Goal: Task Accomplishment & Management: Manage account settings

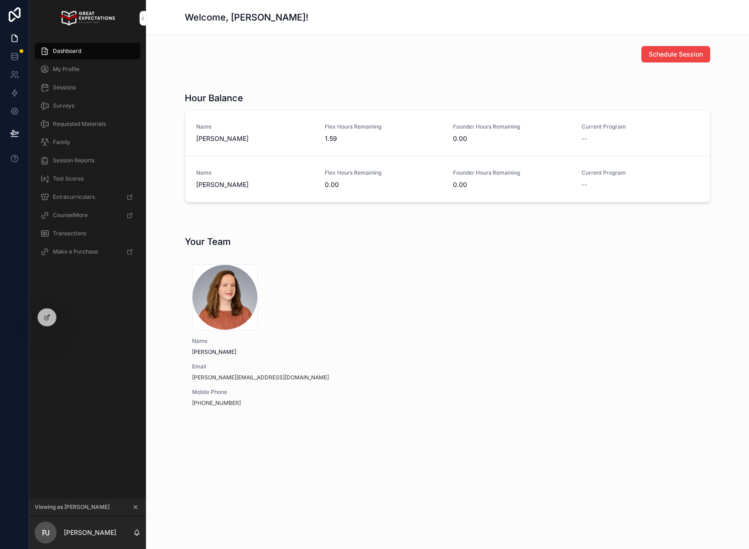
click at [0, 0] on icon at bounding box center [0, 0] width 0 height 0
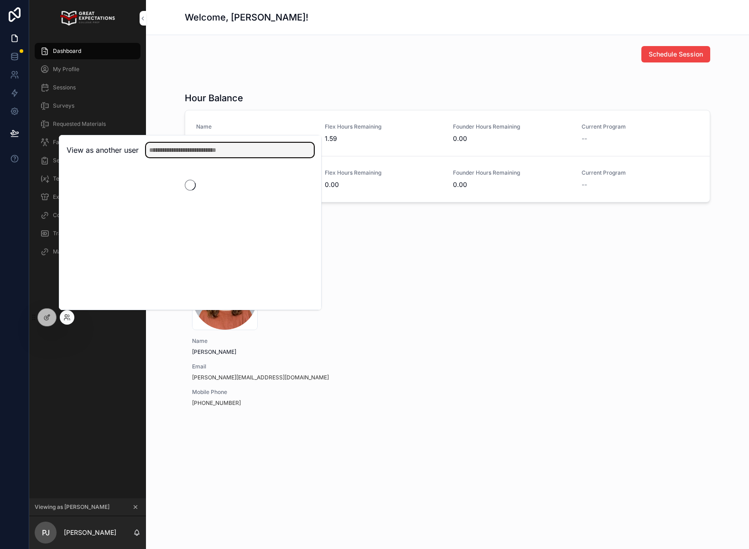
click at [196, 149] on input "text" at bounding box center [230, 150] width 168 height 15
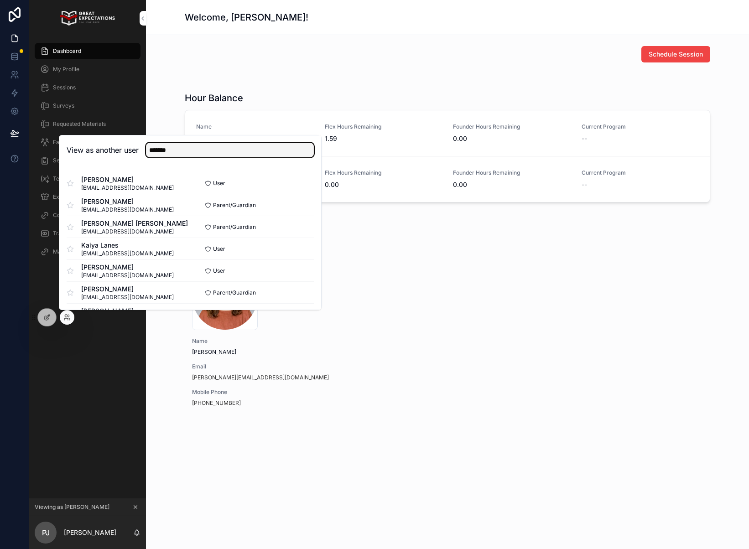
type input "*******"
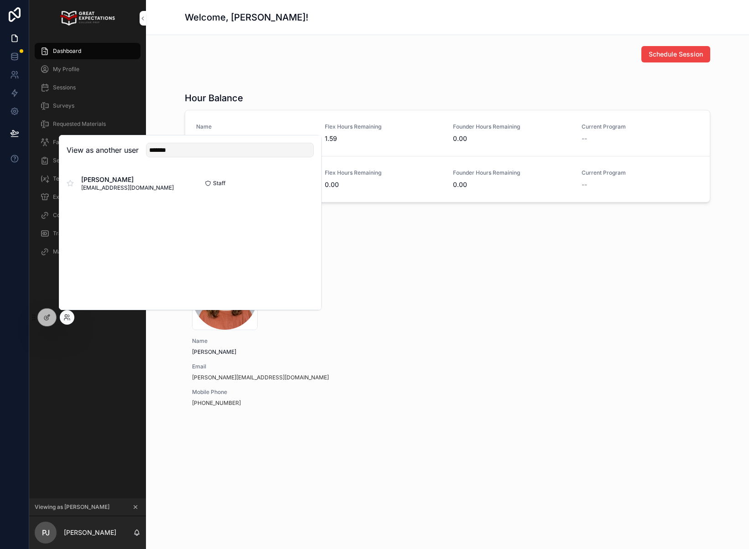
click at [288, 185] on div "Staff Select" at bounding box center [252, 183] width 124 height 7
click at [0, 0] on button "Select" at bounding box center [0, 0] width 0 height 0
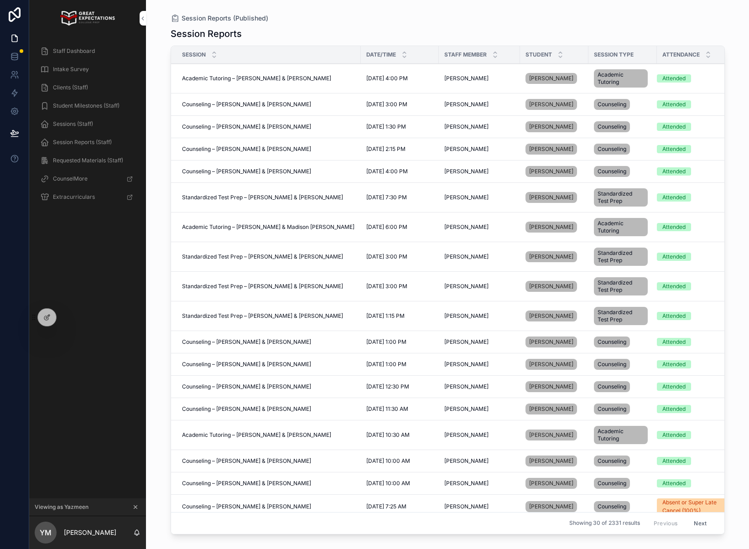
click at [84, 87] on span "Clients (Staff)" at bounding box center [70, 87] width 35 height 7
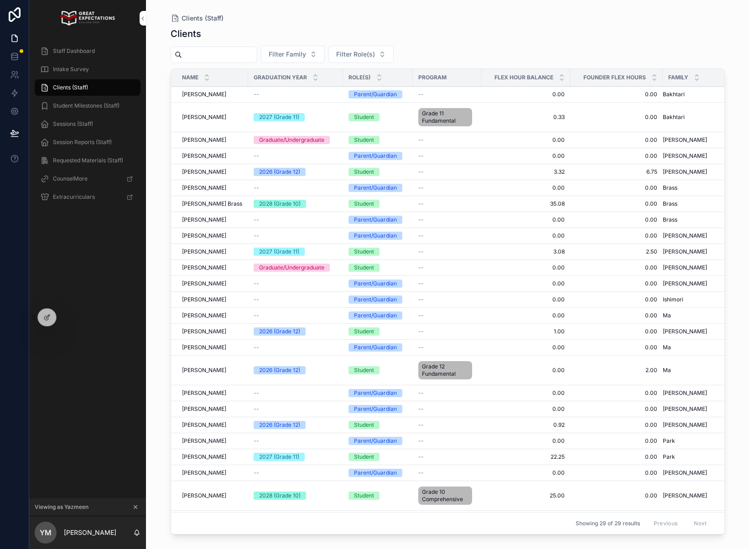
click at [73, 250] on div "Staff Dashboard Intake Survey Clients (Staff) Student Milestones (Staff) Sessio…" at bounding box center [87, 267] width 117 height 462
click at [134, 507] on icon "scrollable content" at bounding box center [135, 507] width 6 height 6
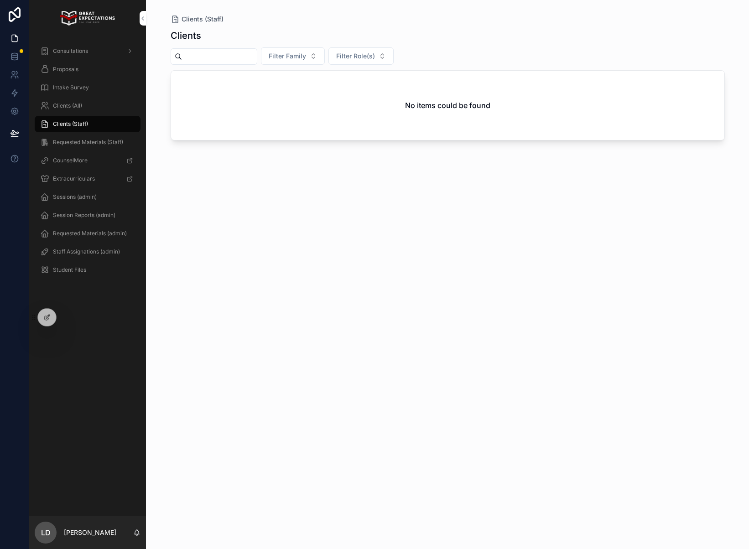
click at [0, 0] on icon at bounding box center [0, 0] width 0 height 0
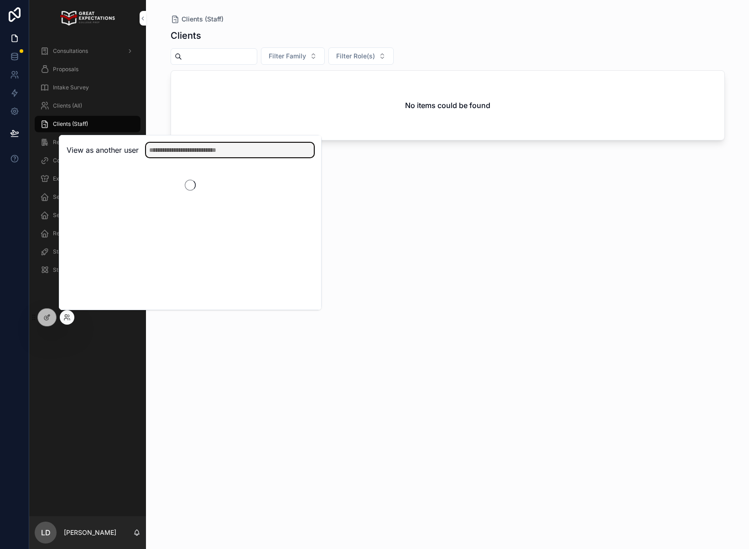
click at [228, 148] on input "text" at bounding box center [230, 150] width 168 height 15
type input "********"
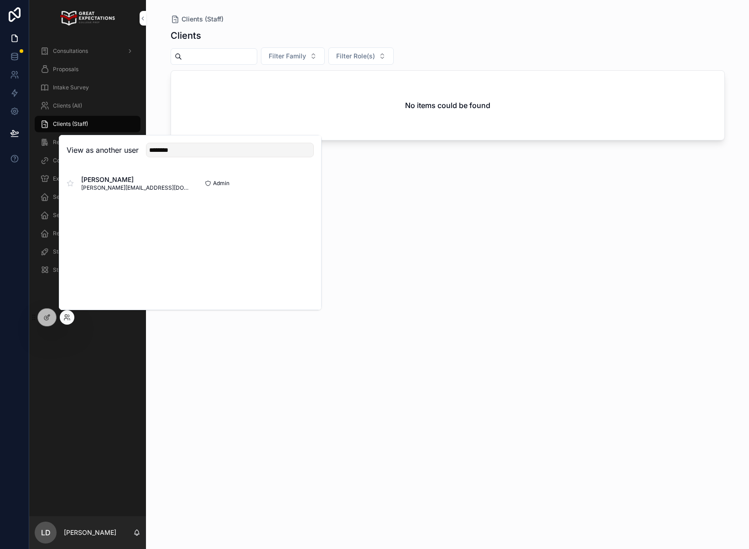
click at [0, 0] on button "Select" at bounding box center [0, 0] width 0 height 0
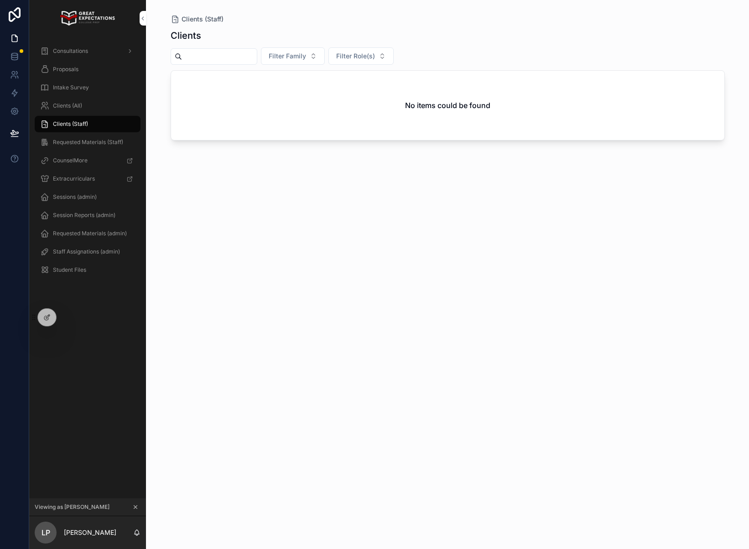
click at [88, 47] on div "Consultations" at bounding box center [87, 51] width 95 height 15
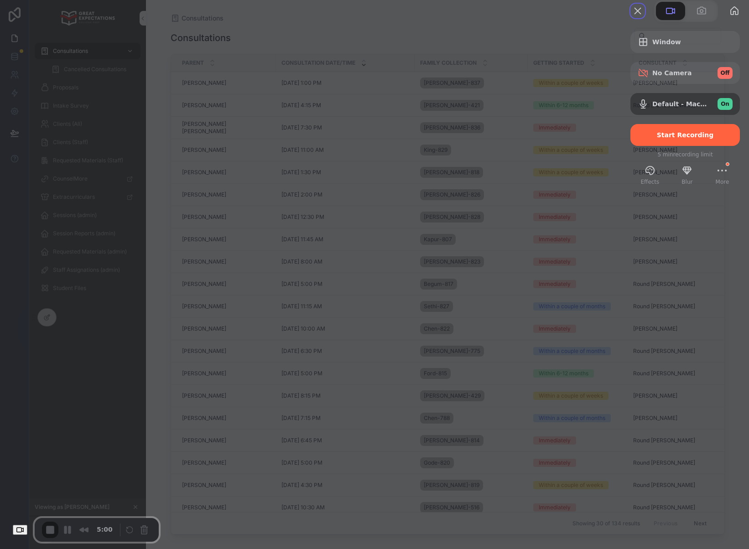
click at [664, 139] on span "Start Recording" at bounding box center [685, 134] width 57 height 7
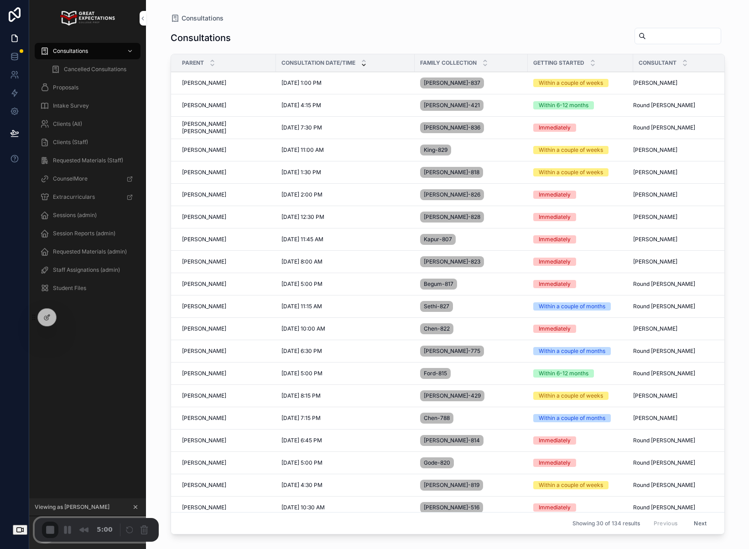
click at [362, 549] on div at bounding box center [374, 549] width 749 height 0
click at [87, 274] on div "Staff Assignations (admin)" at bounding box center [87, 270] width 95 height 15
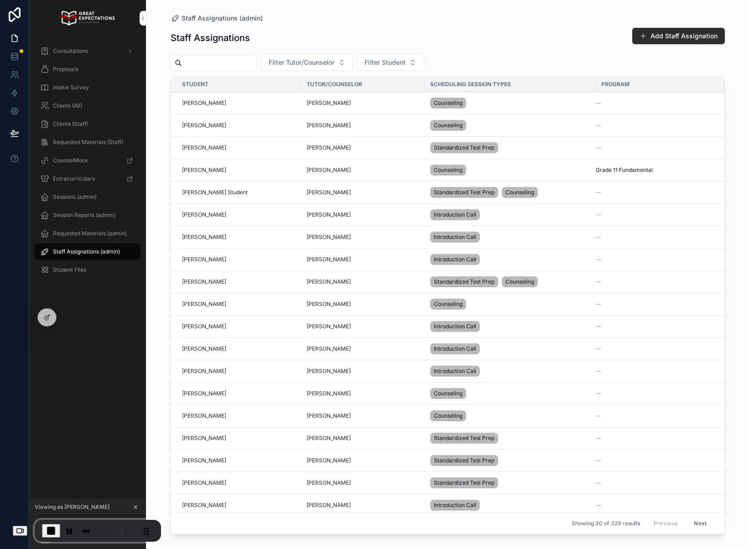
click at [211, 63] on input "scrollable content" at bounding box center [219, 63] width 75 height 13
type input "*******"
click at [280, 60] on div "******* Filter Tutor/Counselor Filter Student" at bounding box center [448, 62] width 554 height 17
click at [264, 62] on icon "Clear" at bounding box center [260, 62] width 7 height 7
click at [316, 63] on span "Filter Tutor/Counselor" at bounding box center [302, 62] width 66 height 9
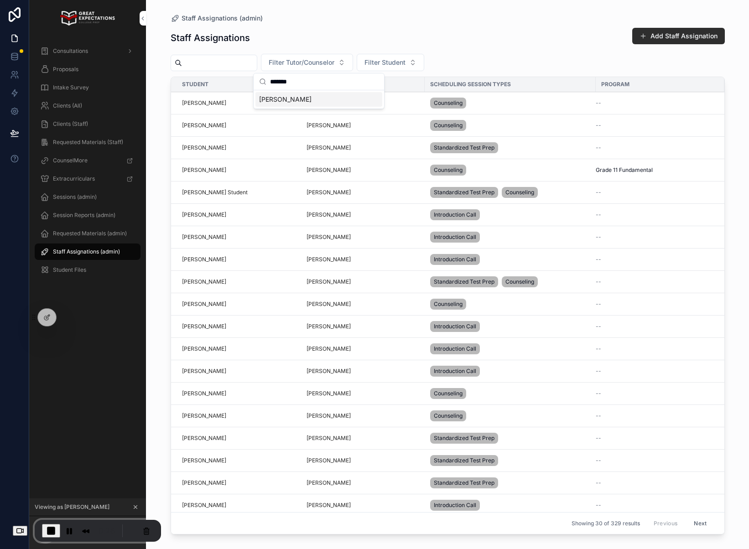
type input "*******"
click at [297, 97] on span "[PERSON_NAME]" at bounding box center [285, 99] width 52 height 9
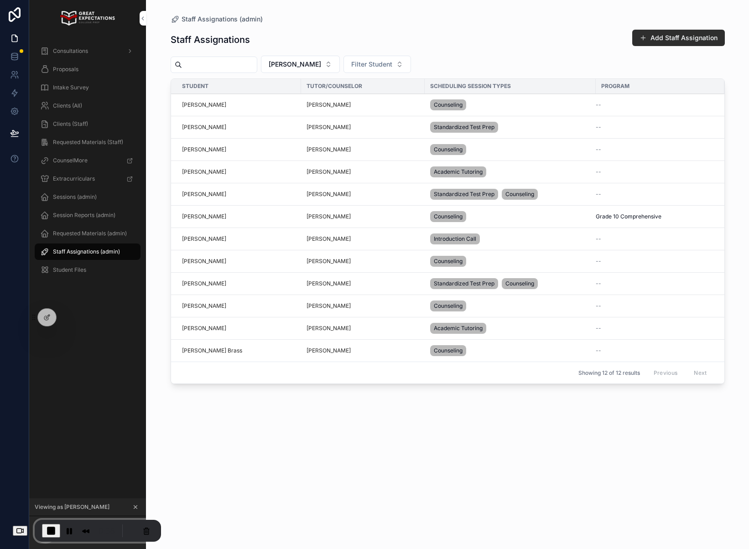
click at [338, 65] on button "[PERSON_NAME]" at bounding box center [300, 64] width 79 height 17
drag, startPoint x: 389, startPoint y: 31, endPoint x: 406, endPoint y: 29, distance: 17.1
click at [394, 29] on div "Staff Assignations Add Staff Assignation" at bounding box center [448, 39] width 554 height 21
click at [660, 35] on button "Add Staff Assignation" at bounding box center [678, 38] width 93 height 16
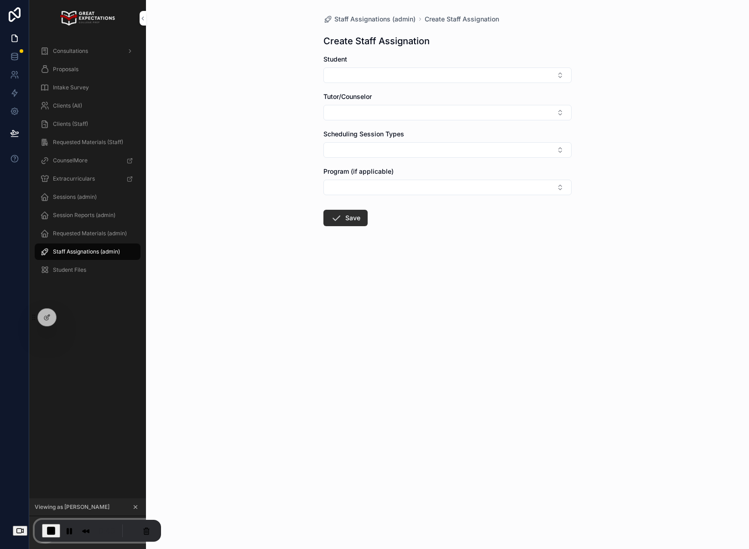
click at [361, 70] on button "Select Button" at bounding box center [447, 75] width 248 height 16
type input "***"
click at [416, 142] on span "Kai Simi-Ottinger" at bounding box center [414, 140] width 52 height 9
click at [363, 113] on button "Select Button" at bounding box center [447, 115] width 248 height 16
type input "*******"
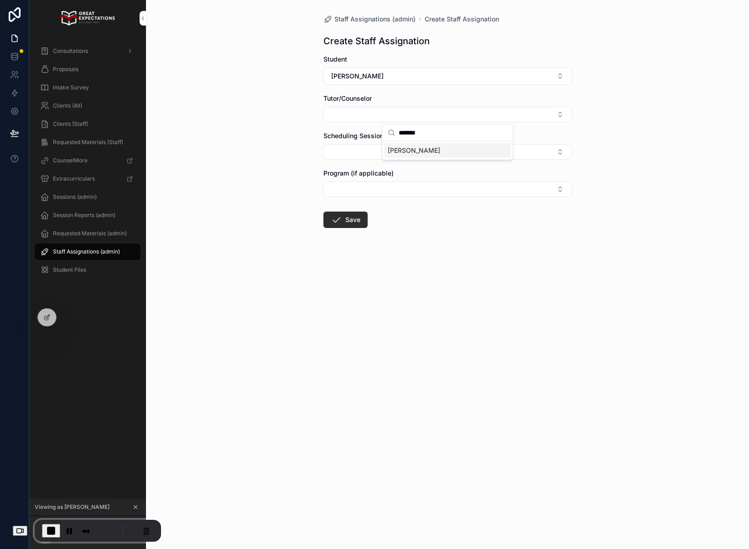
click at [417, 152] on span "[PERSON_NAME]" at bounding box center [414, 150] width 52 height 9
click at [342, 148] on button "Select Button" at bounding box center [447, 154] width 248 height 16
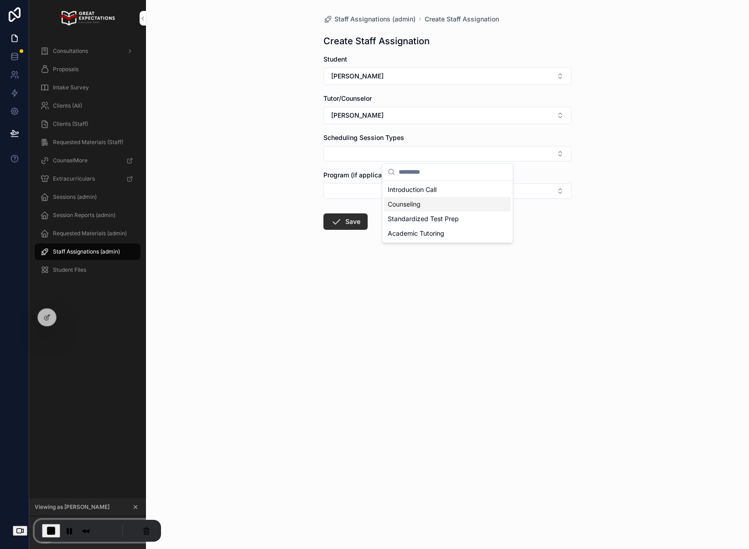
click at [424, 207] on div "Counseling" at bounding box center [447, 204] width 127 height 15
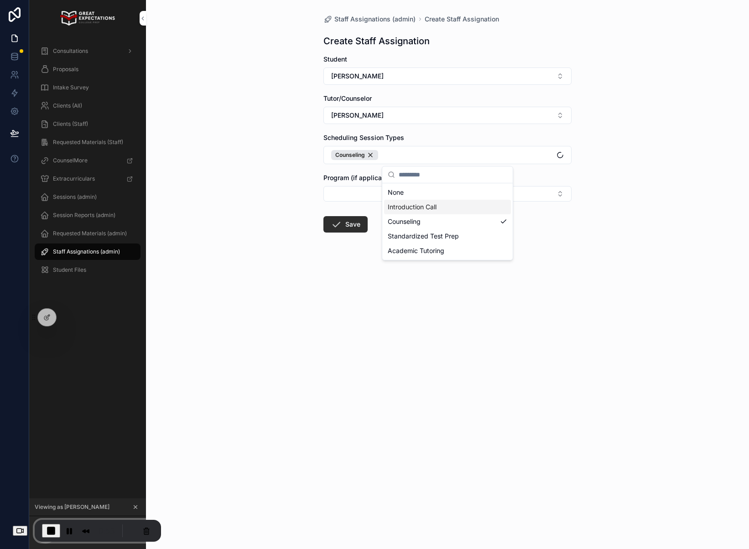
click at [321, 167] on div "Staff Assignations (admin) Create Staff Assignation Create Staff Assignation St…" at bounding box center [447, 145] width 263 height 291
click at [364, 194] on button "Select Button" at bounding box center [447, 194] width 248 height 16
click at [240, 157] on div "Staff Assignations (admin) Create Staff Assignation Create Staff Assignation St…" at bounding box center [447, 274] width 603 height 549
click at [341, 225] on icon "scrollable content" at bounding box center [336, 224] width 11 height 11
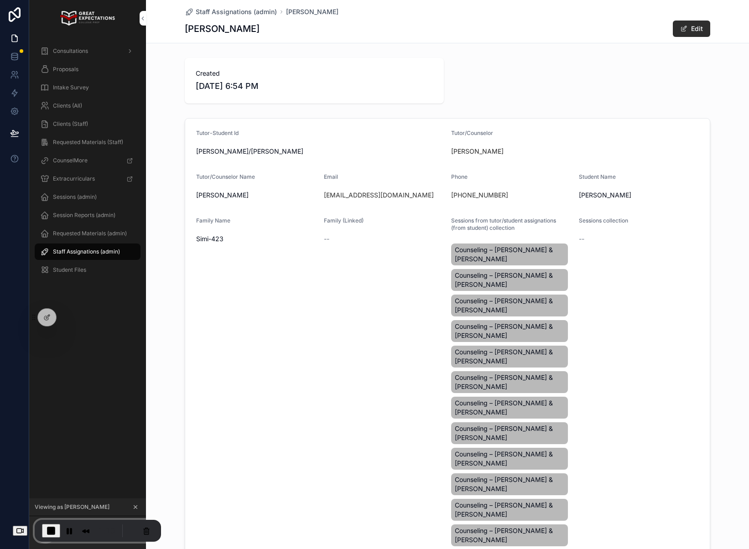
click at [86, 253] on span "Staff Assignations (admin)" at bounding box center [86, 251] width 67 height 7
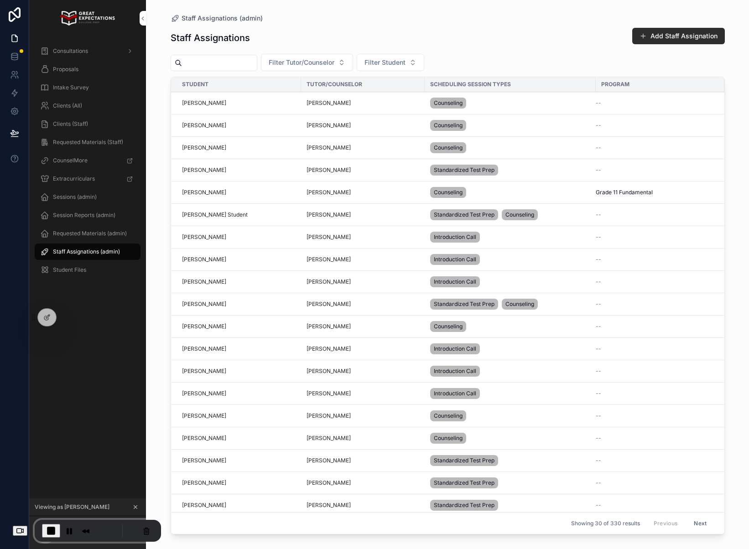
drag, startPoint x: 322, startPoint y: 60, endPoint x: 316, endPoint y: 61, distance: 6.0
click at [322, 60] on span "Filter Tutor/Counselor" at bounding box center [302, 62] width 66 height 9
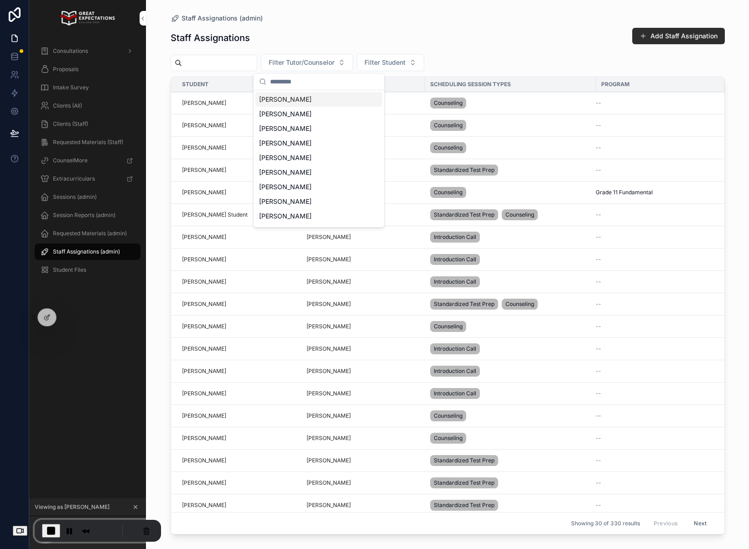
click at [310, 82] on input "scrollable content" at bounding box center [324, 81] width 109 height 16
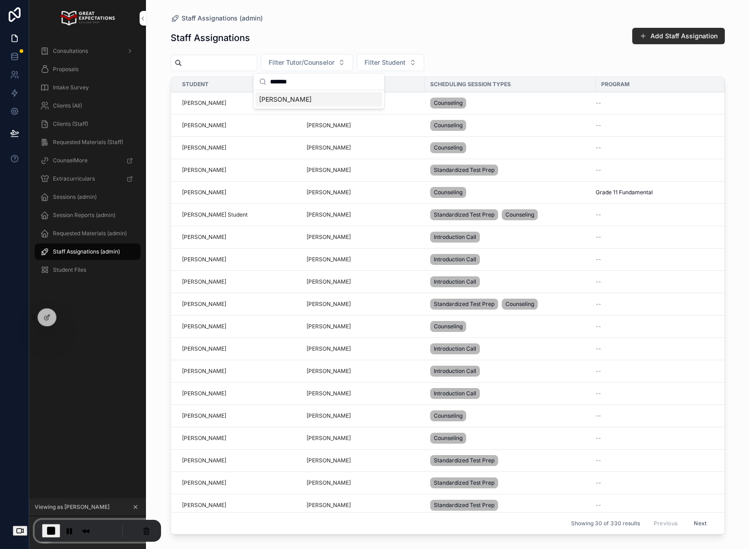
type input "*******"
click at [303, 97] on span "[PERSON_NAME]" at bounding box center [285, 99] width 52 height 9
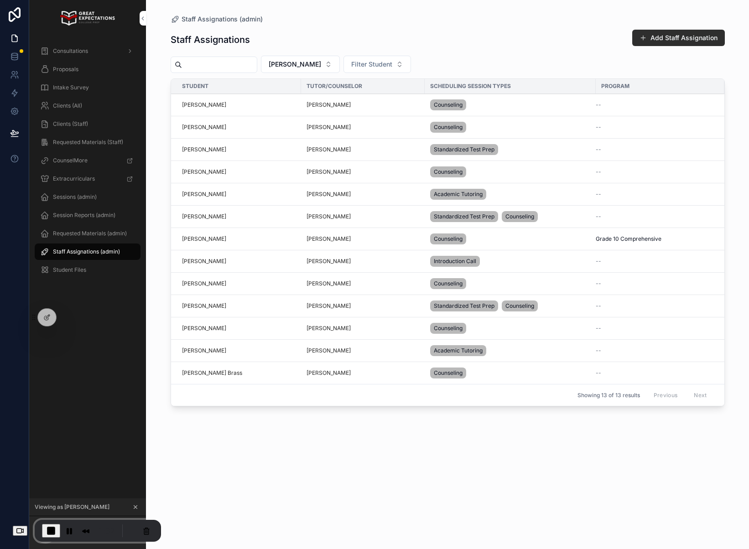
click at [0, 0] on span "Edit" at bounding box center [0, 0] width 0 height 0
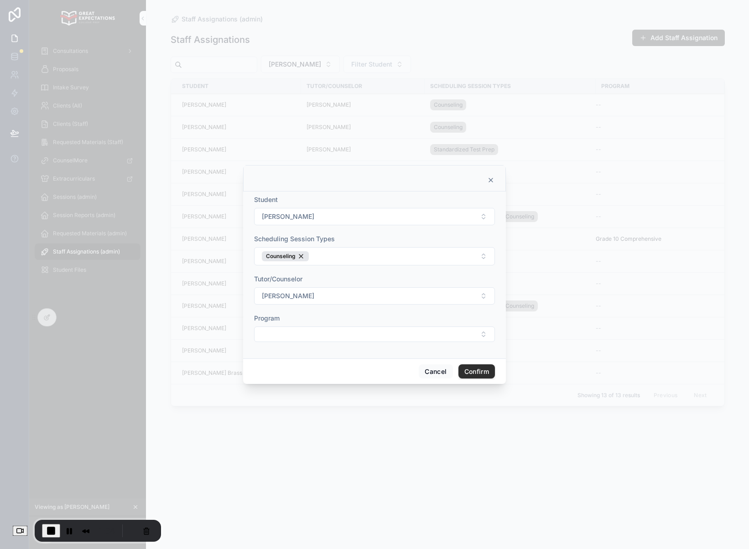
click at [321, 254] on button "Counseling" at bounding box center [374, 256] width 241 height 18
click at [438, 368] on button "Cancel" at bounding box center [436, 371] width 34 height 15
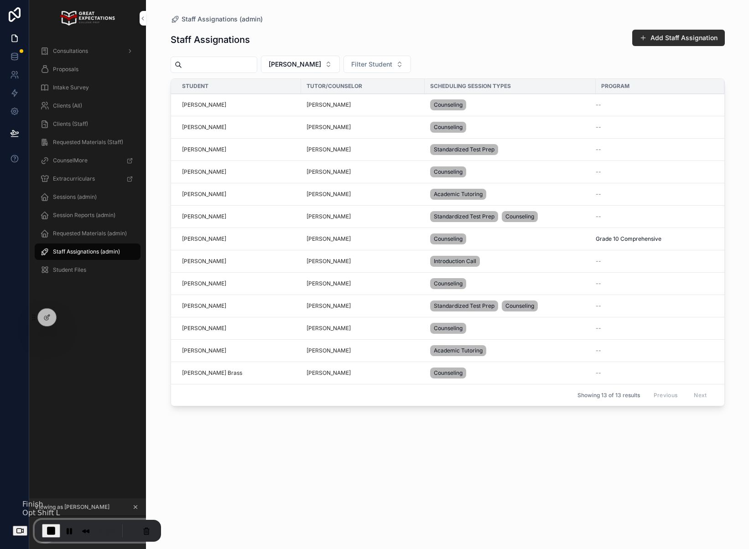
click at [51, 529] on button "End Recording" at bounding box center [51, 531] width 18 height 14
